Goal: Information Seeking & Learning: Check status

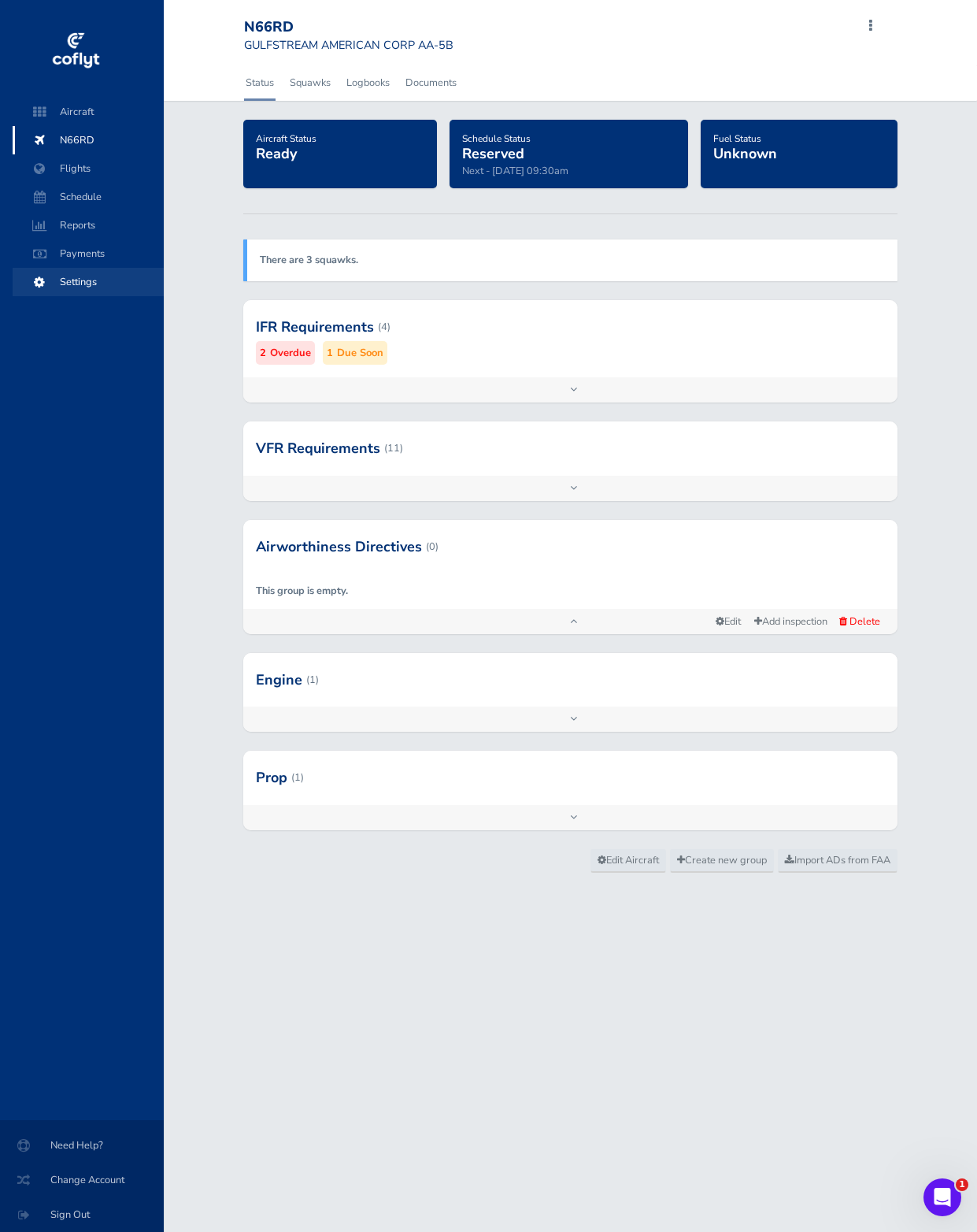
click at [126, 294] on span "Settings" at bounding box center [87, 282] width 120 height 28
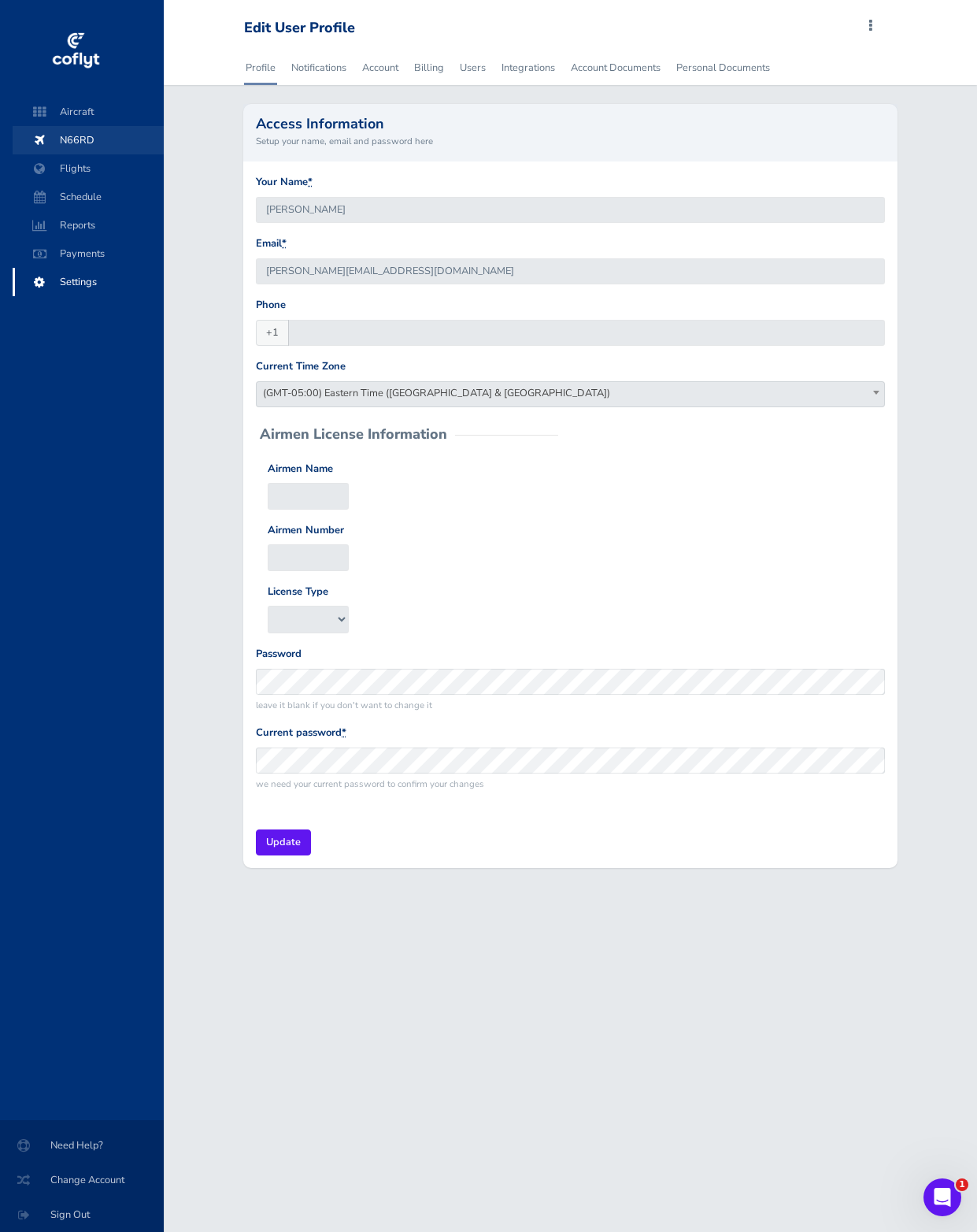
click at [95, 132] on span "N66RD" at bounding box center [87, 140] width 120 height 28
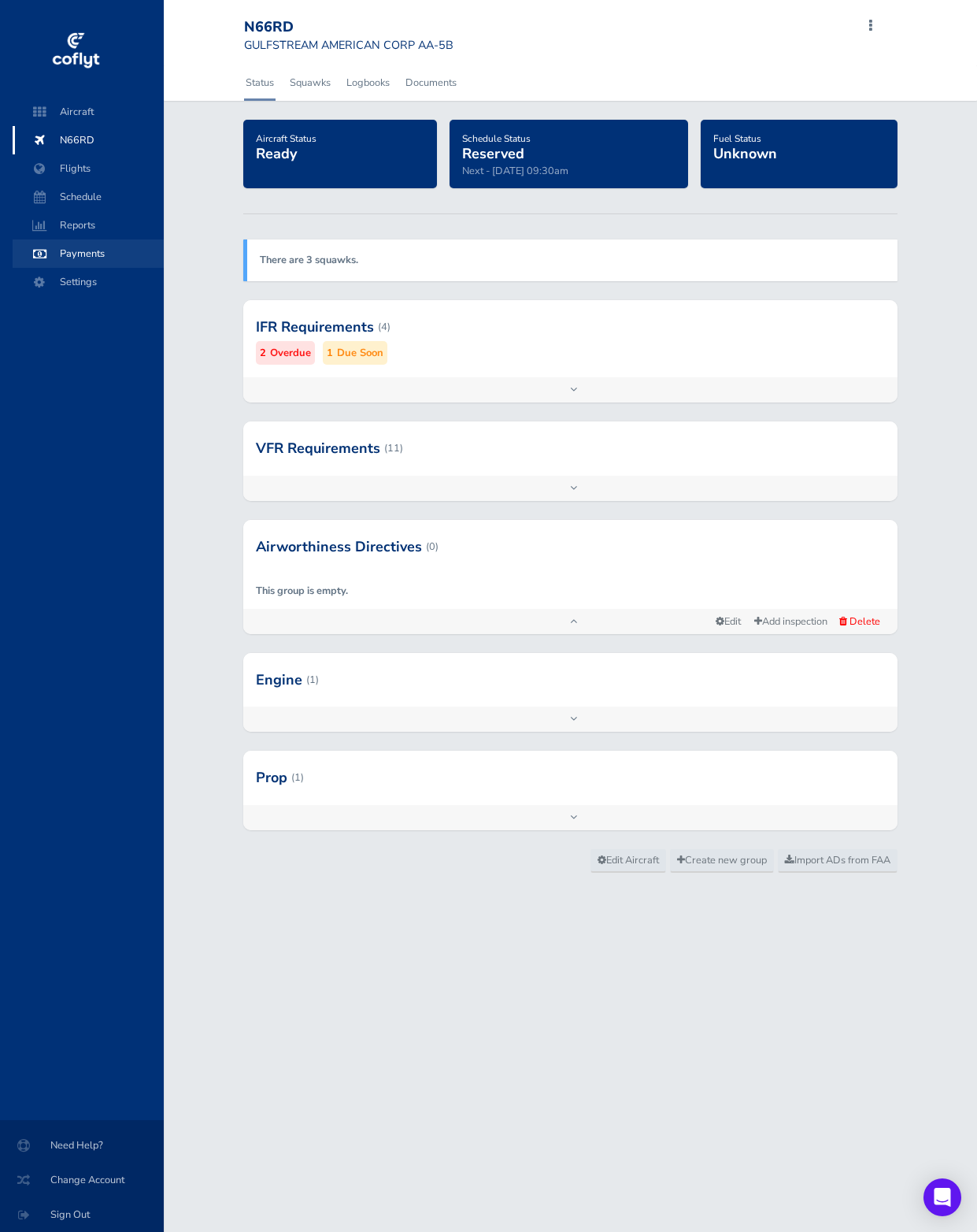
click at [126, 253] on span "Payments" at bounding box center [87, 253] width 120 height 28
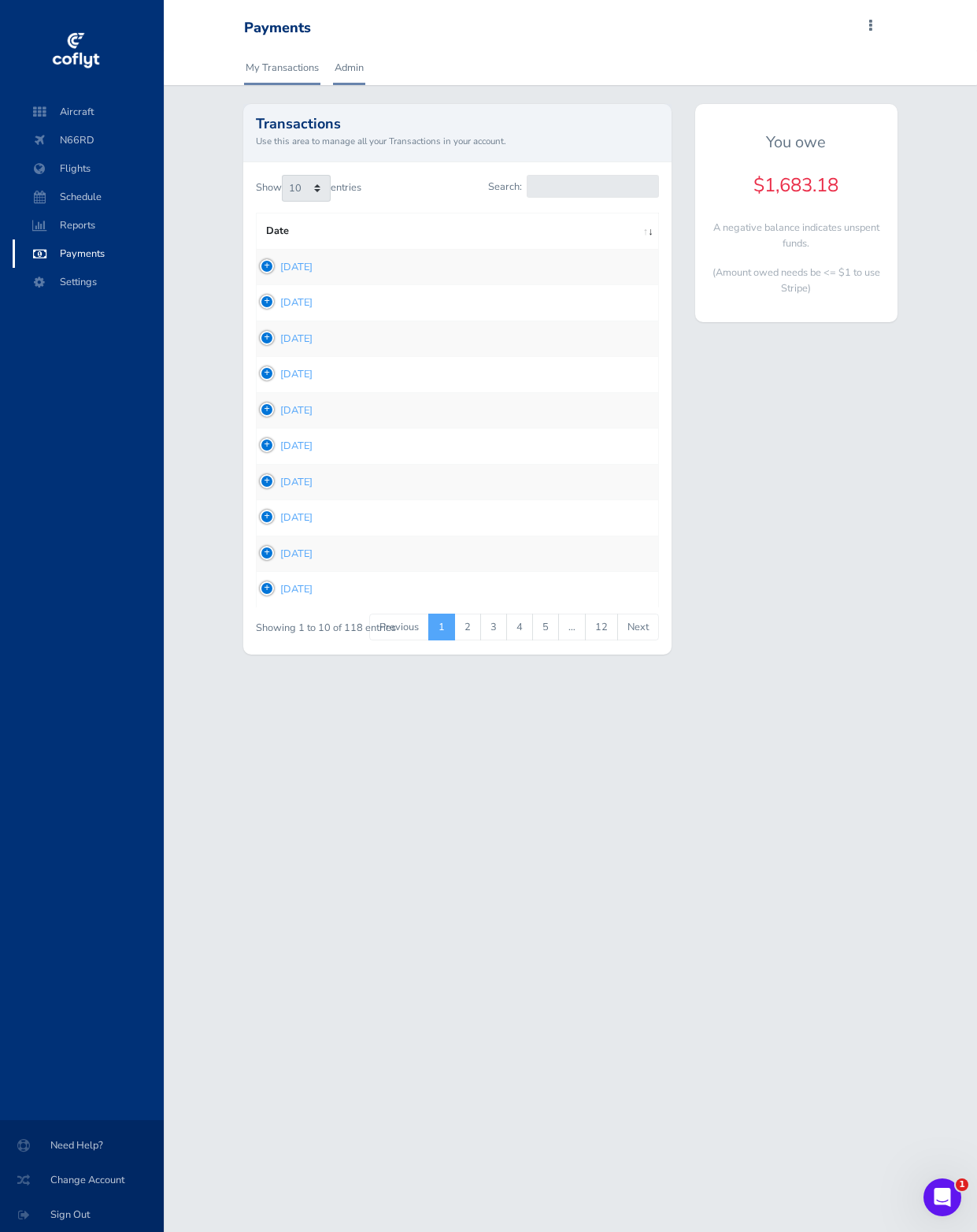
click at [350, 79] on link "Admin" at bounding box center [349, 67] width 33 height 34
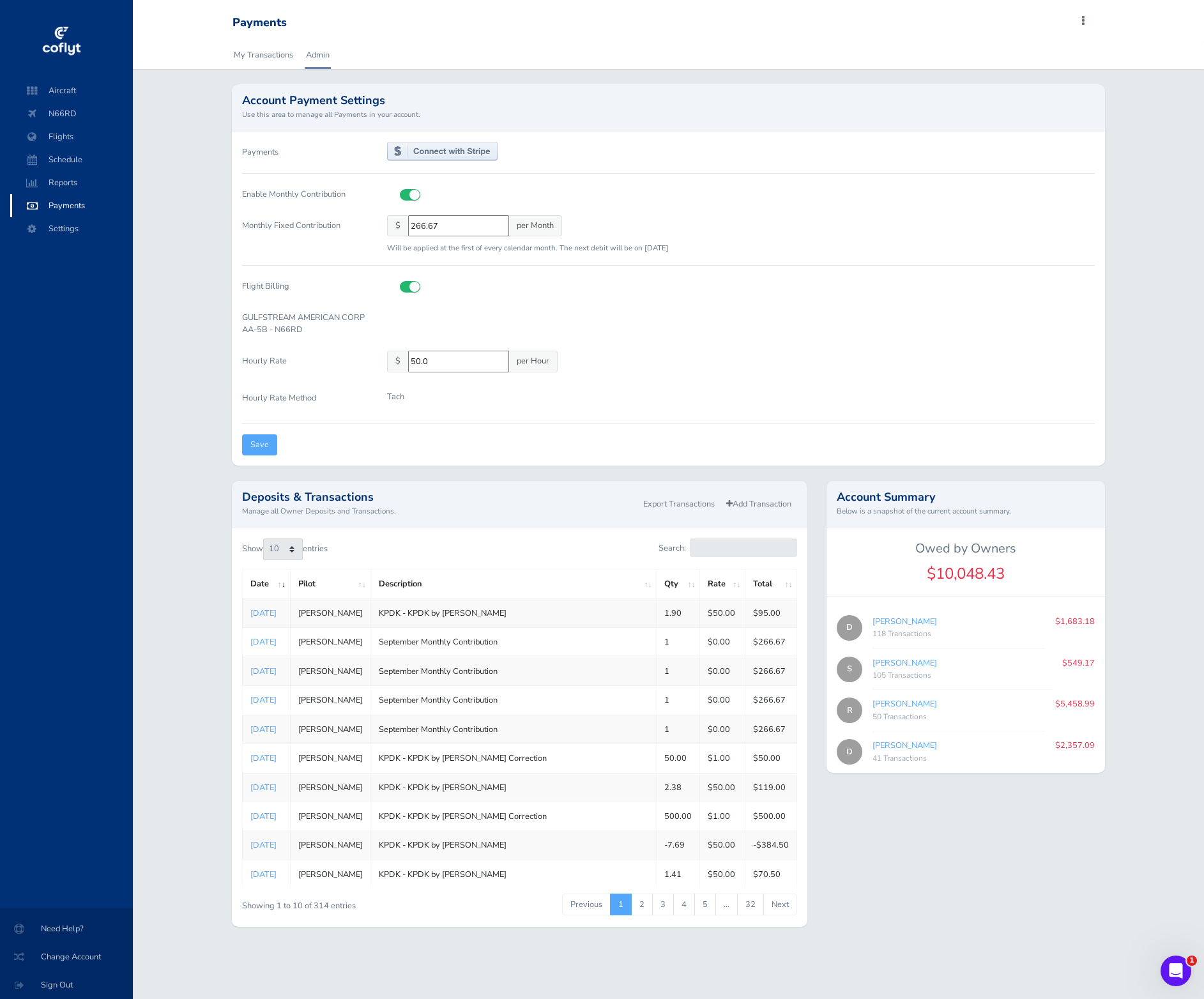
click at [614, 674] on td "September Monthly Contribution" at bounding box center [513, 671] width 286 height 29
click at [276, 672] on link "Aug 31, 2025" at bounding box center [263, 671] width 26 height 11
click at [1024, 715] on div "50 Transactions" at bounding box center [959, 717] width 172 height 13
click at [891, 701] on link "Ryan Biloz" at bounding box center [904, 703] width 64 height 11
type input "663338e024"
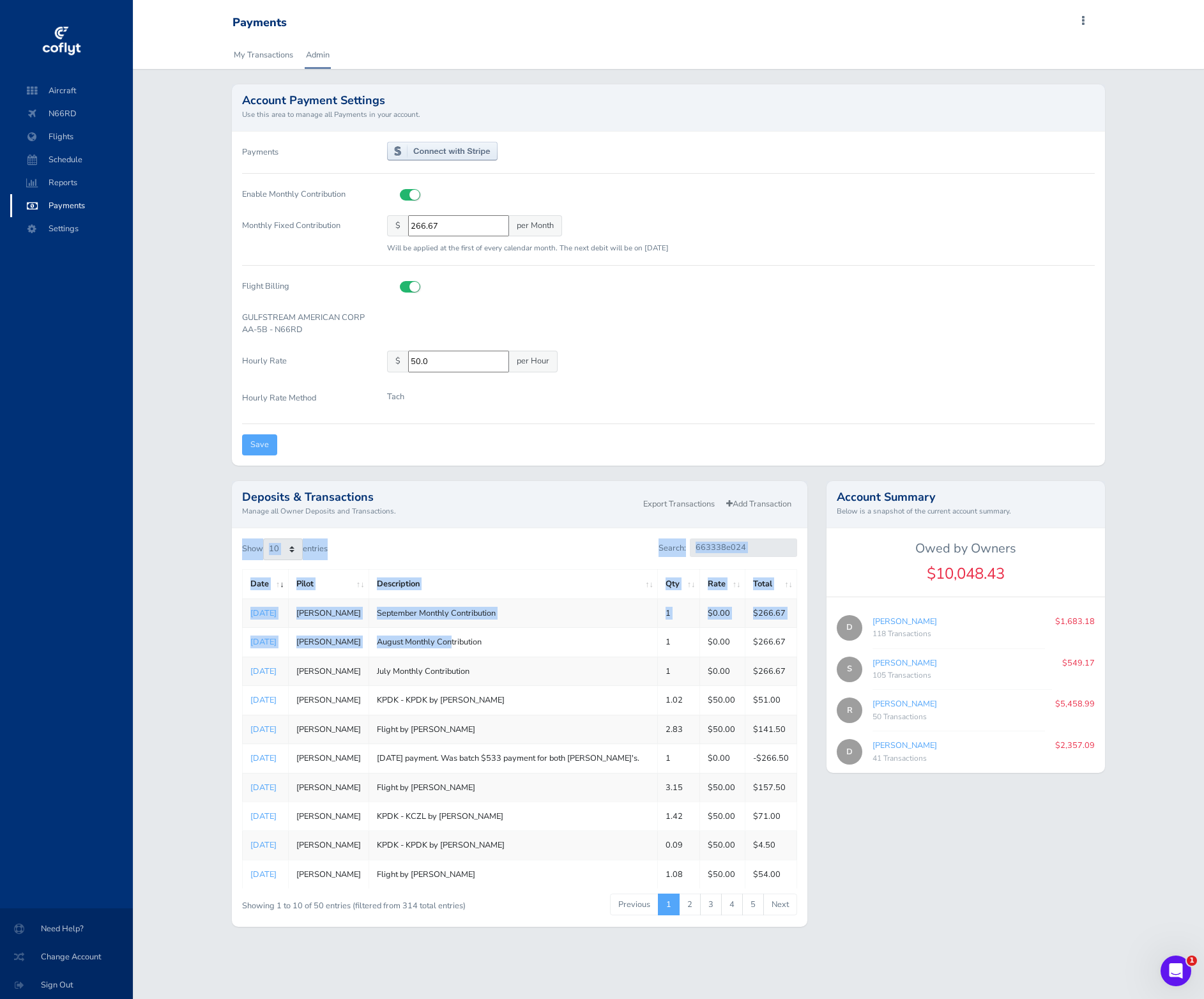
drag, startPoint x: 367, startPoint y: 538, endPoint x: 481, endPoint y: 705, distance: 202.2
click at [479, 699] on div "Show 10 25 50 100 entries Search: 663338e024 Date Pilot Description Qty Rate To…" at bounding box center [520, 727] width 556 height 379
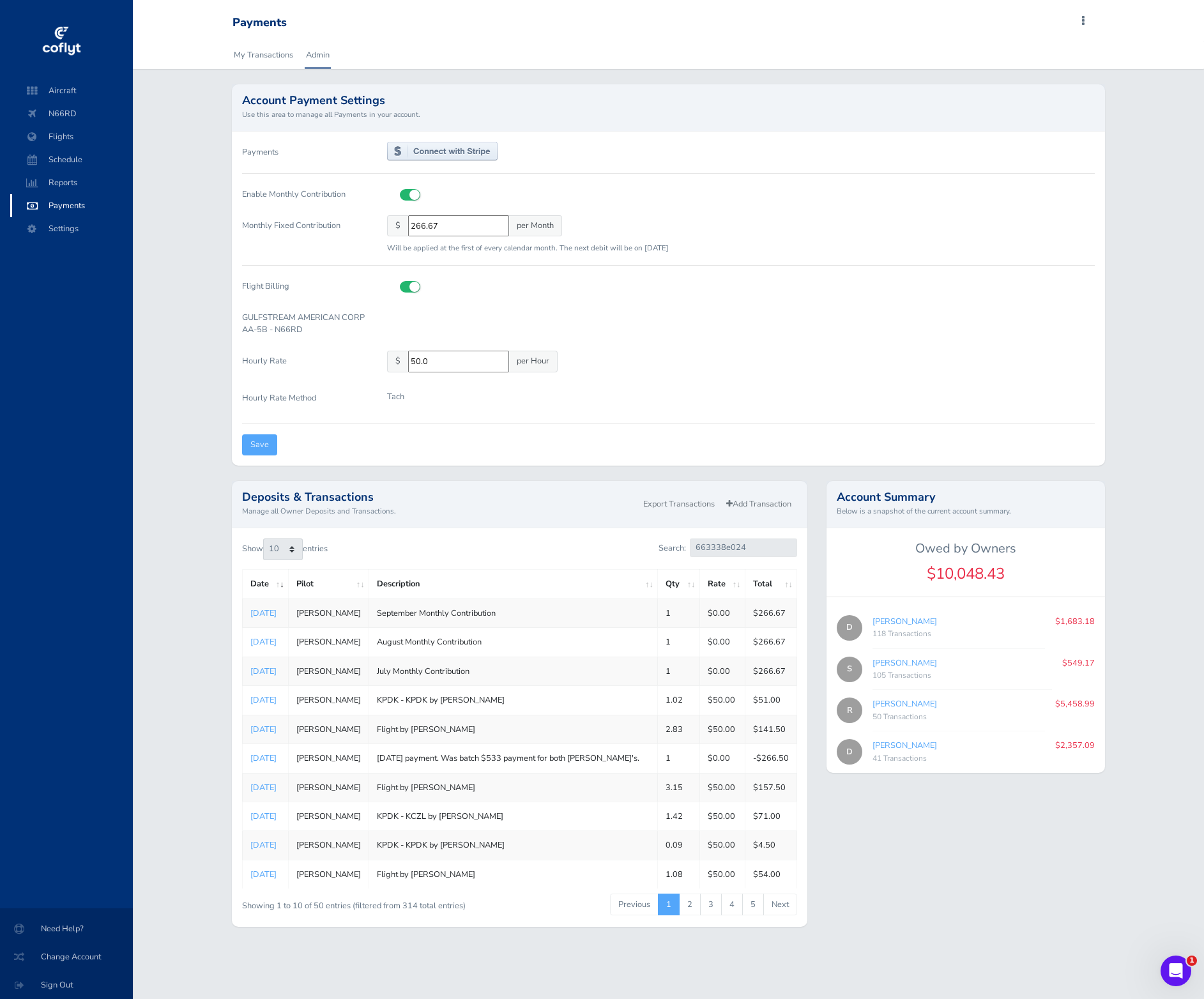
click at [629, 783] on td "Flight by Ryan Biloz" at bounding box center [513, 787] width 288 height 29
click at [606, 533] on div "Show 10 25 50 100 entries Search: 663338e024 Date Pilot Description Qty Rate To…" at bounding box center [519, 727] width 576 height 399
click at [887, 707] on link "Ryan Biloz" at bounding box center [904, 703] width 64 height 11
click at [901, 701] on link "Ryan Biloz" at bounding box center [904, 703] width 64 height 11
click at [1078, 702] on p "$5,458.99" at bounding box center [1075, 703] width 39 height 13
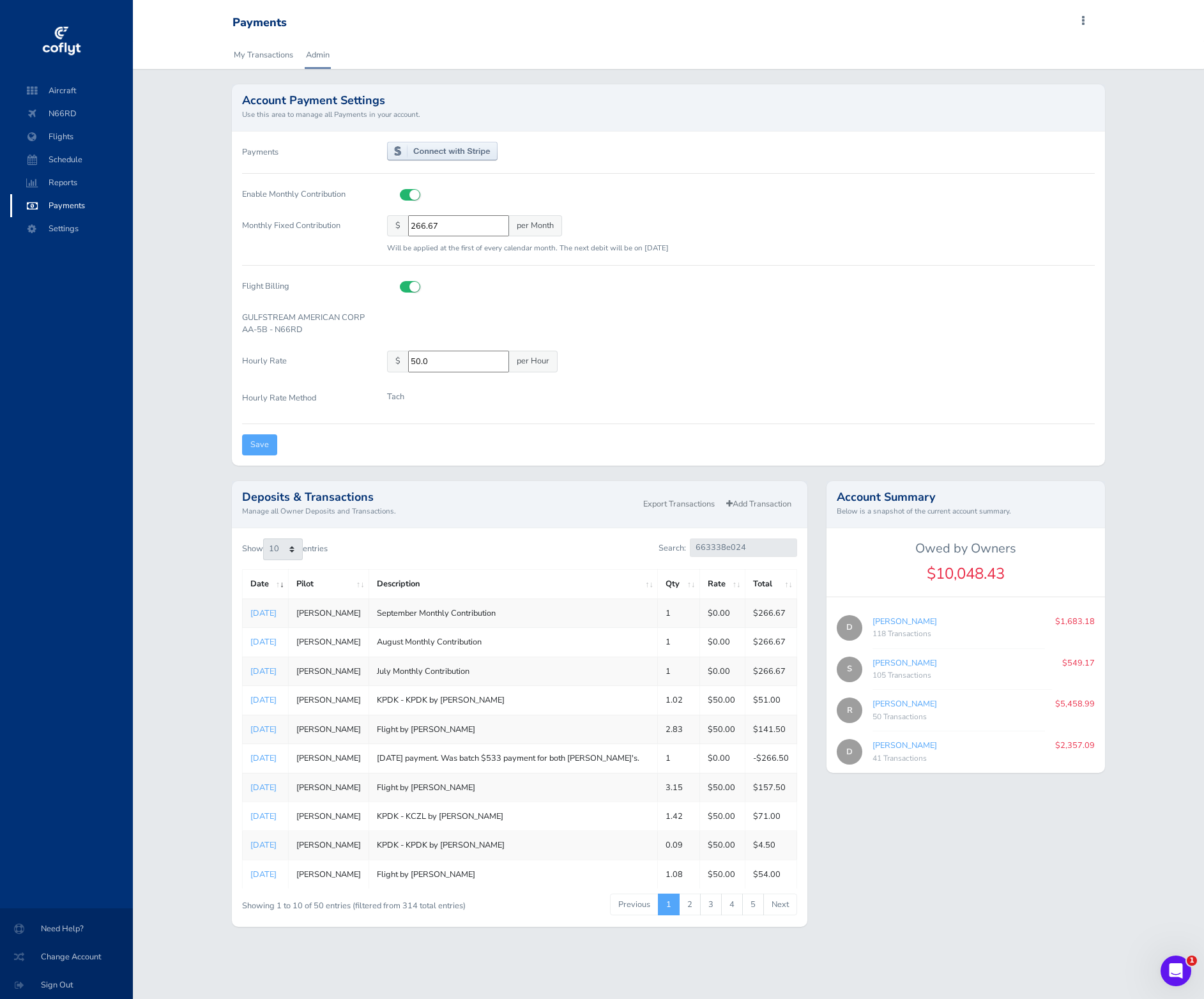
click at [989, 704] on div "Ryan Biloz 50 Transactions" at bounding box center [959, 710] width 172 height 26
click at [888, 699] on link "[PERSON_NAME]" at bounding box center [904, 703] width 64 height 11
click at [996, 748] on div "Dave Biloz 41 Transactions" at bounding box center [959, 752] width 172 height 26
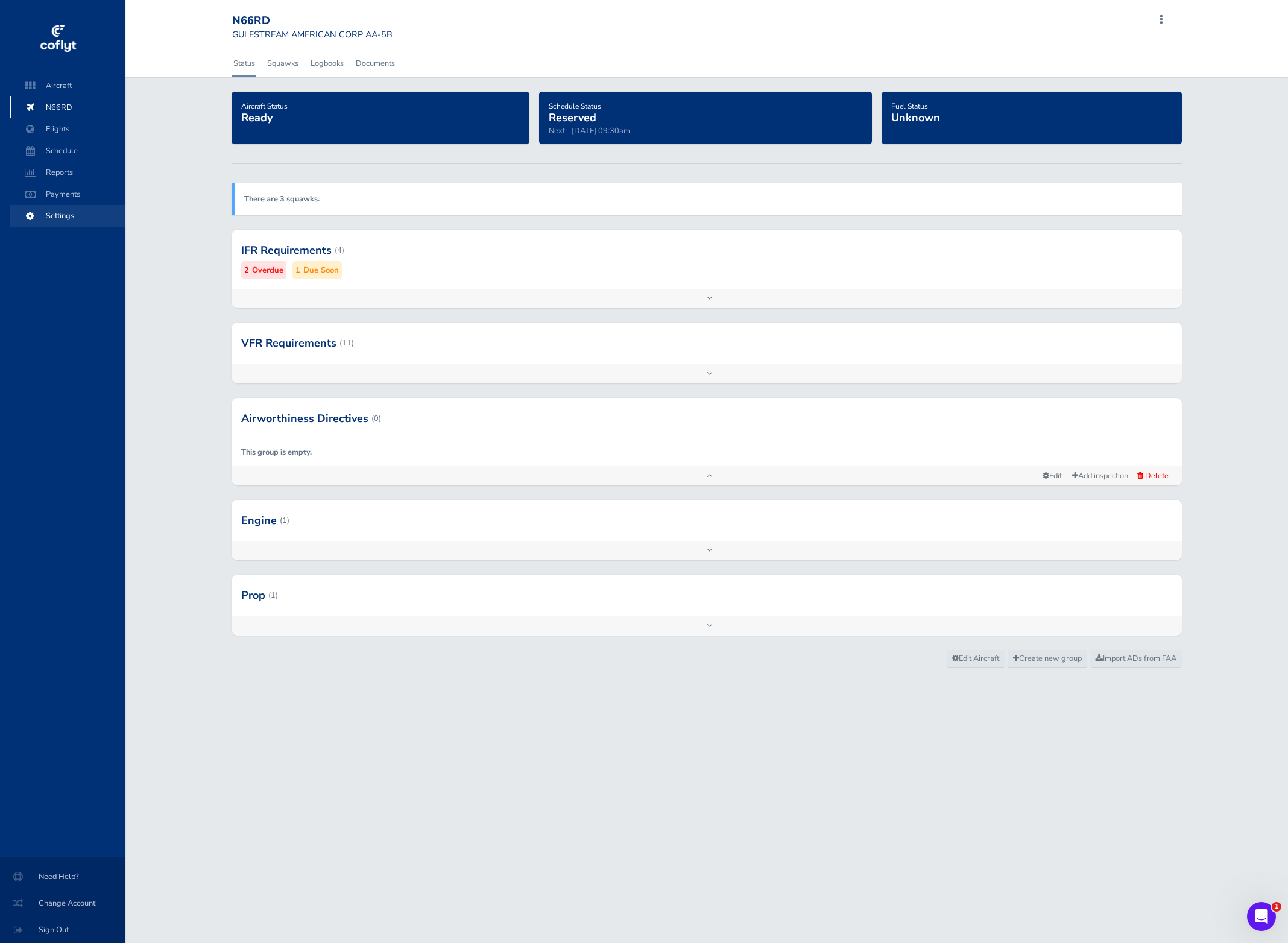
click at [68, 216] on span "Settings" at bounding box center [67, 216] width 92 height 21
